Goal: Navigation & Orientation: Find specific page/section

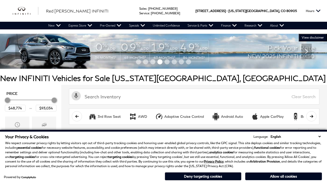
scroll to position [240, 0]
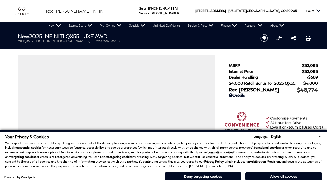
scroll to position [277, 0]
